Goal: Browse casually

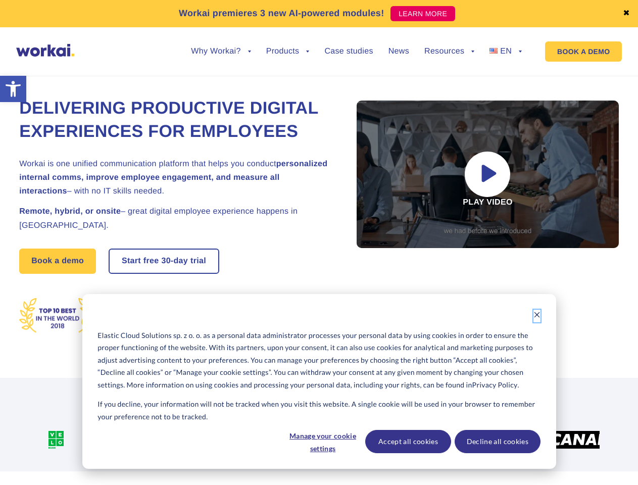
click at [537, 316] on icon "Dismiss cookie banner" at bounding box center [537, 314] width 7 height 7
click at [322, 442] on img at bounding box center [353, 440] width 69 height 18
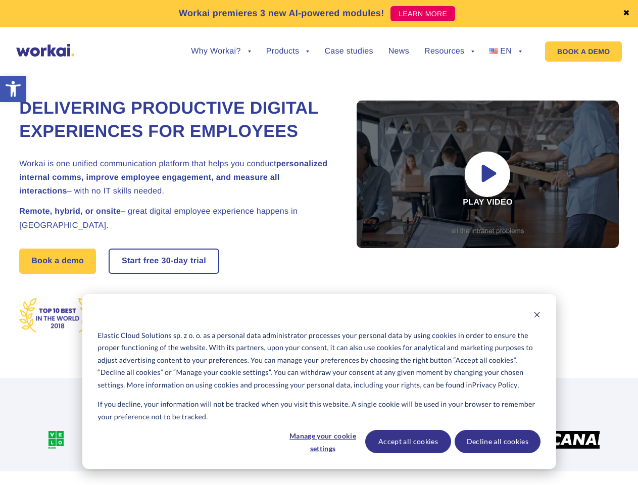
click at [408, 442] on div at bounding box center [446, 440] width 97 height 18
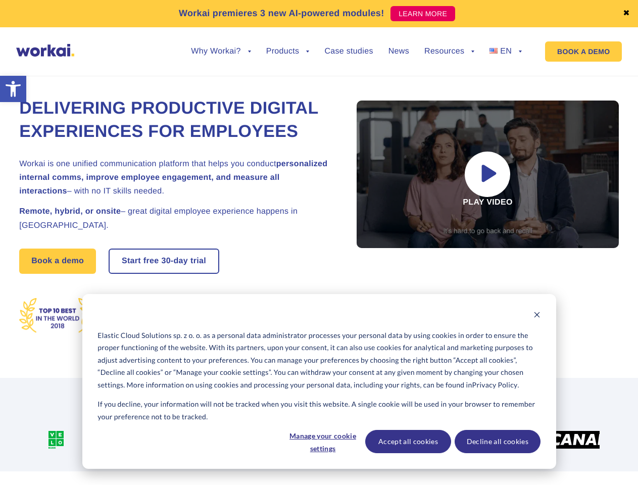
click at [497, 442] on div at bounding box center [516, 440] width 43 height 18
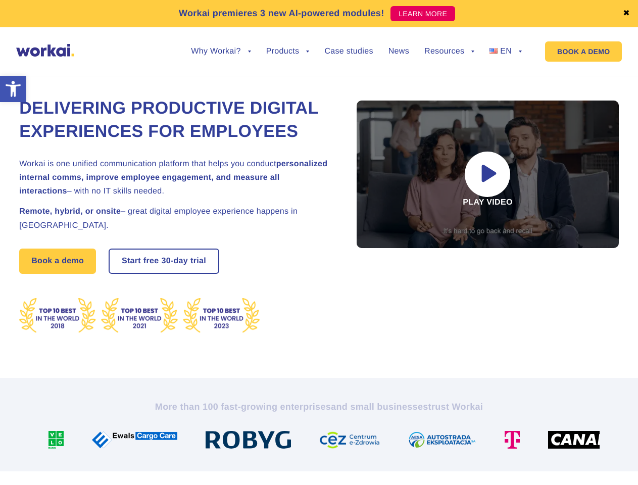
click at [627, 14] on link "✖" at bounding box center [626, 14] width 7 height 8
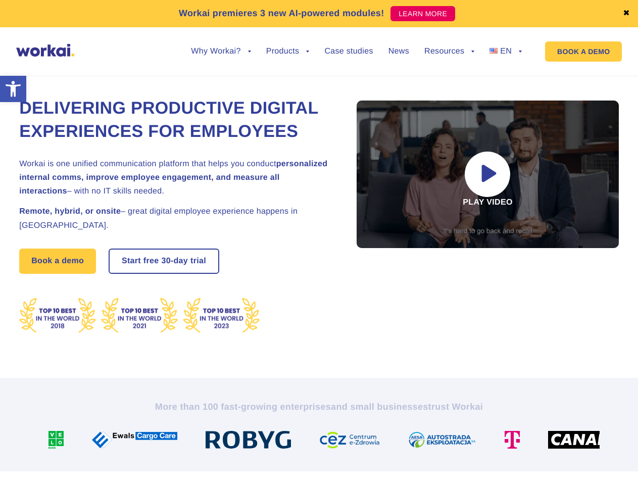
click at [221, 59] on div "Delivering Productive Digital Experiences for Employees Workai is one unified c…" at bounding box center [319, 215] width 600 height 325
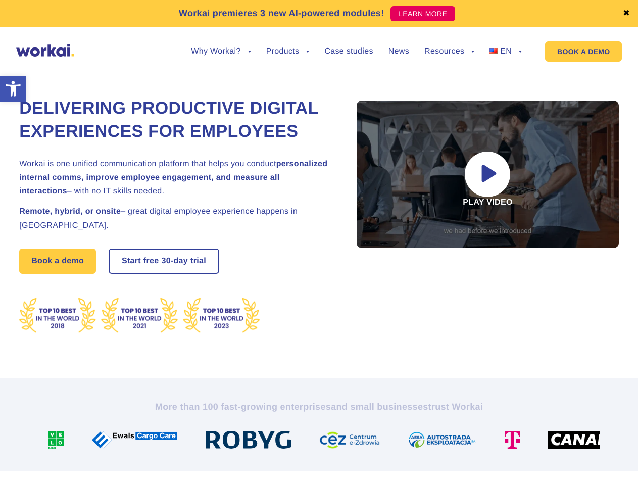
click at [221, 53] on div "Delivering Productive Digital Experiences for Employees Workai is one unified c…" at bounding box center [319, 215] width 600 height 325
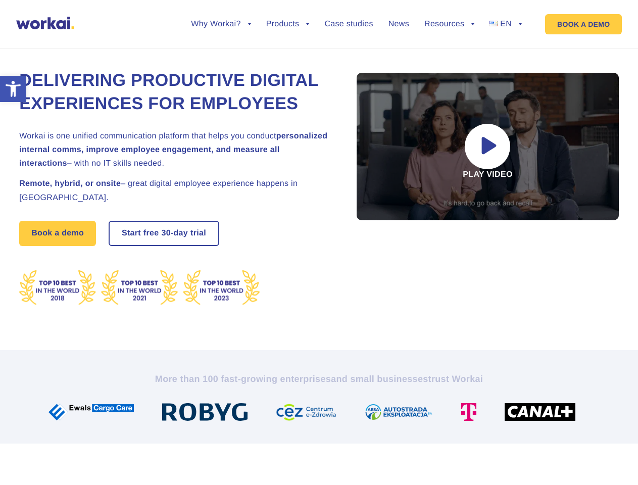
click at [288, 59] on div "Delivering Productive Digital Experiences for Employees Workai is one unified c…" at bounding box center [319, 187] width 600 height 325
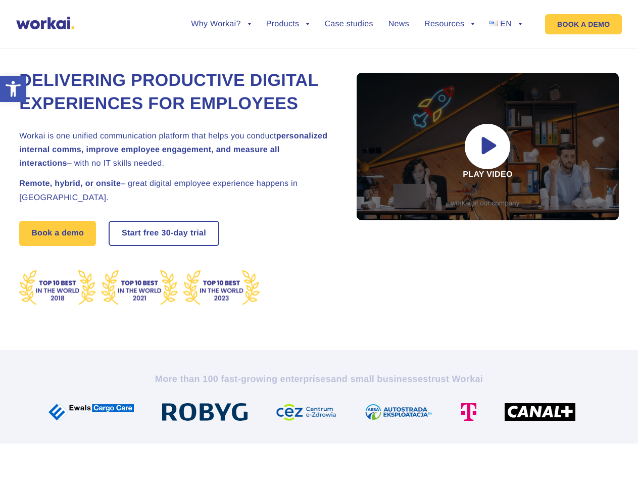
click at [449, 59] on div "Delivering Productive Digital Experiences for Employees Workai is one unified c…" at bounding box center [319, 187] width 600 height 325
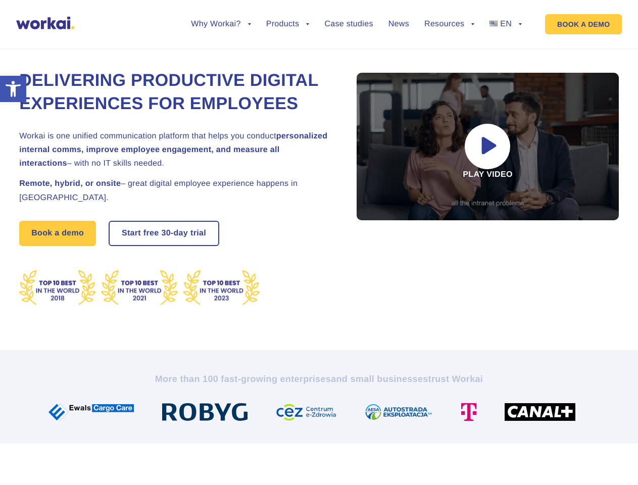
click at [449, 52] on div "Delivering Productive Digital Experiences for Employees Workai is one unified c…" at bounding box center [319, 187] width 600 height 325
